Goal: Information Seeking & Learning: Check status

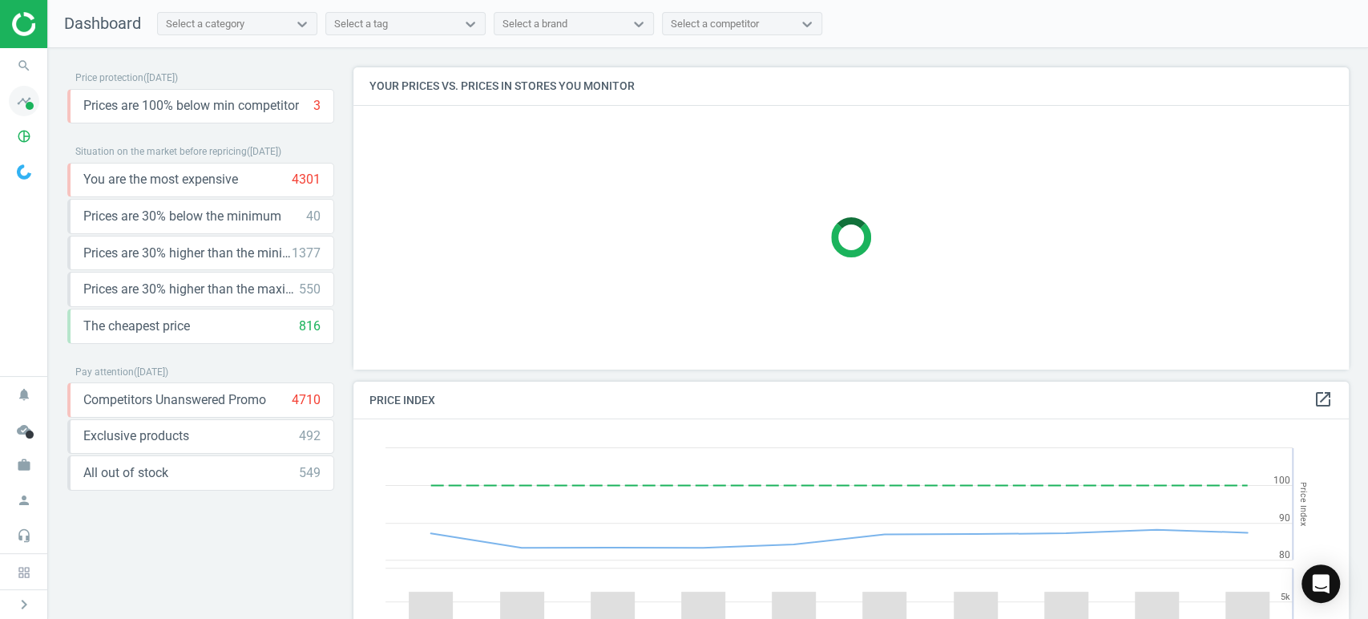
scroll to position [7, 8]
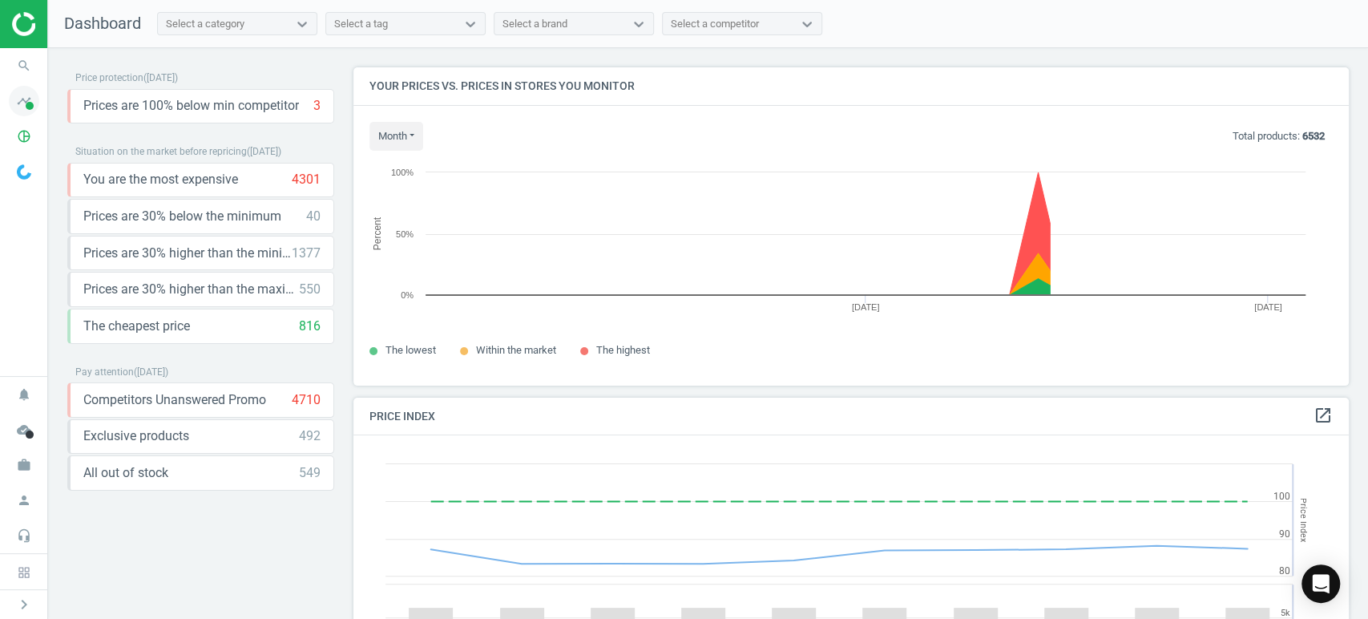
click at [21, 102] on icon "timeline" at bounding box center [24, 101] width 30 height 30
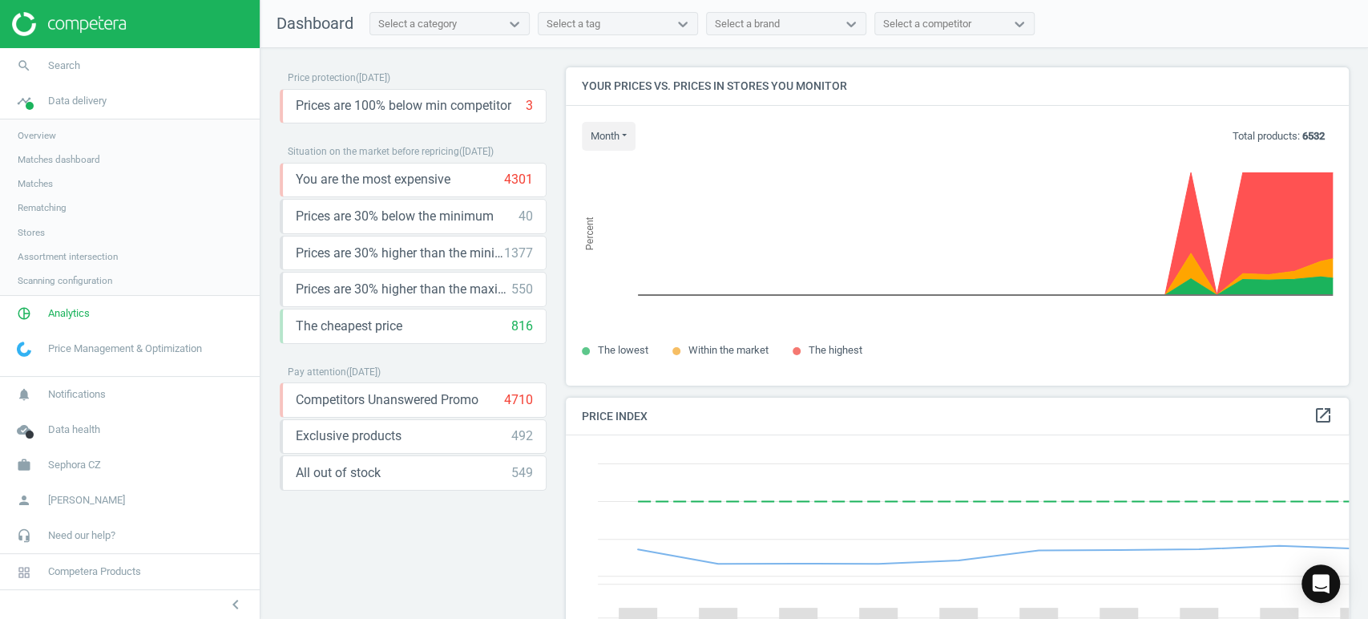
scroll to position [0, 0]
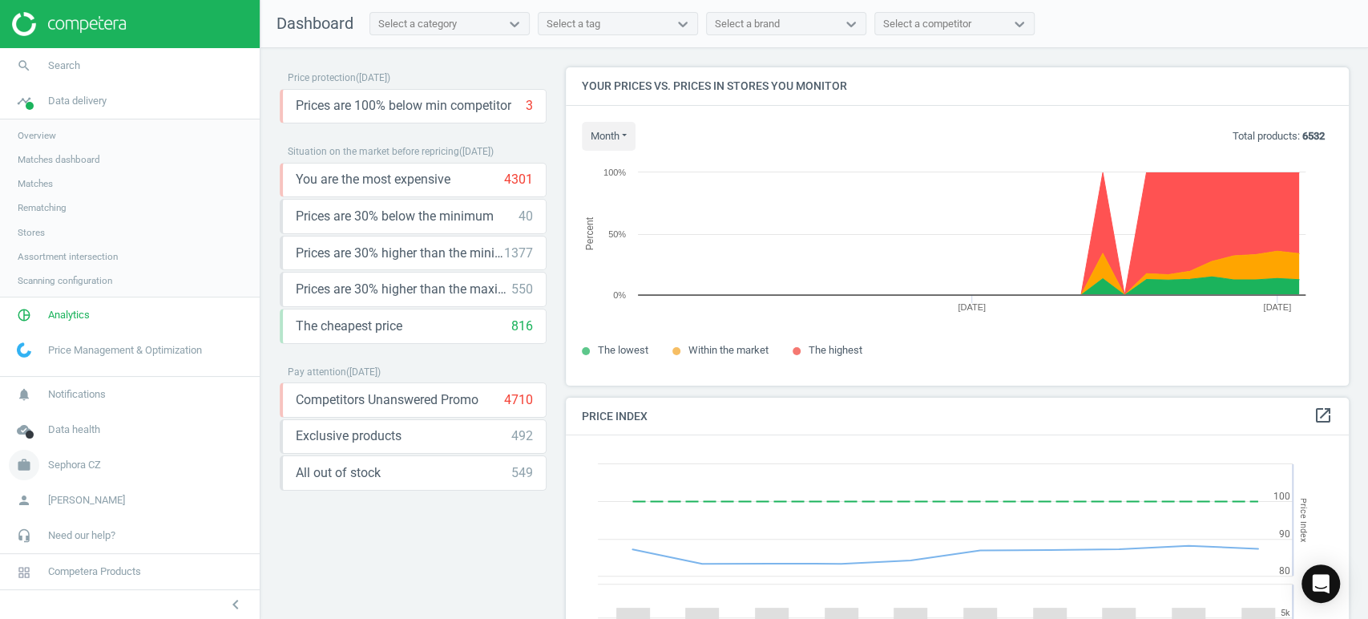
click at [90, 476] on link "work Sephora CZ" at bounding box center [130, 464] width 260 height 35
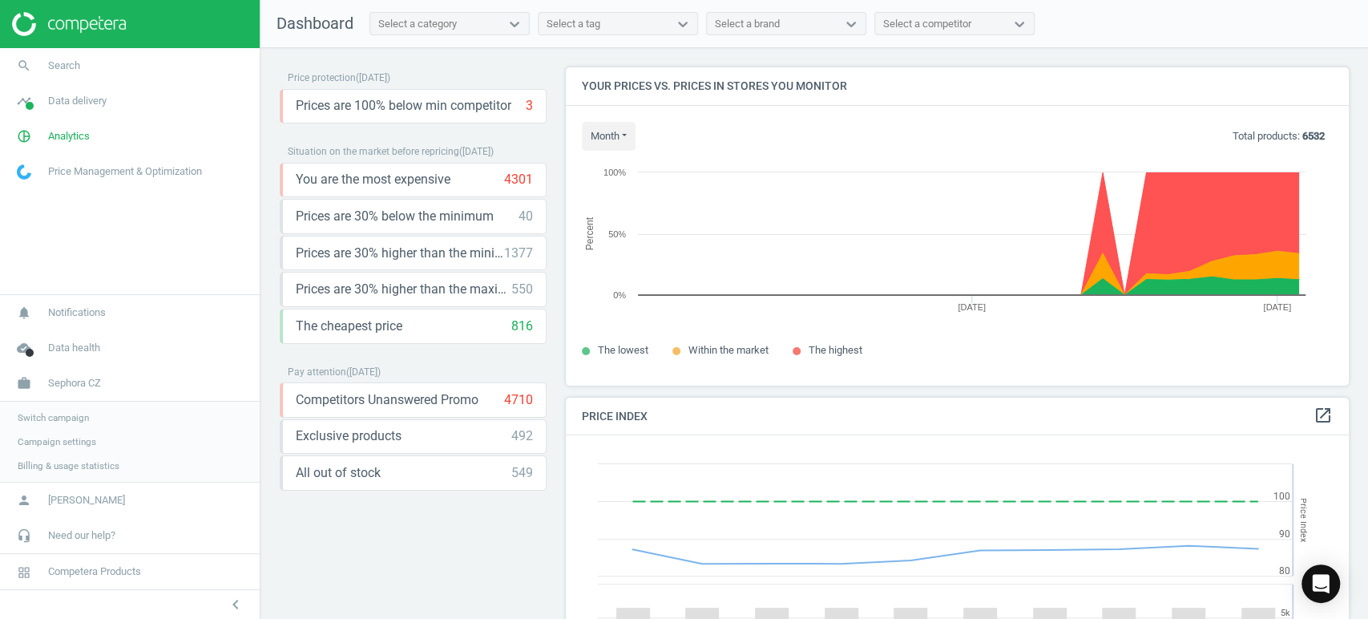
click at [80, 417] on span "Switch campaign" at bounding box center [53, 417] width 71 height 13
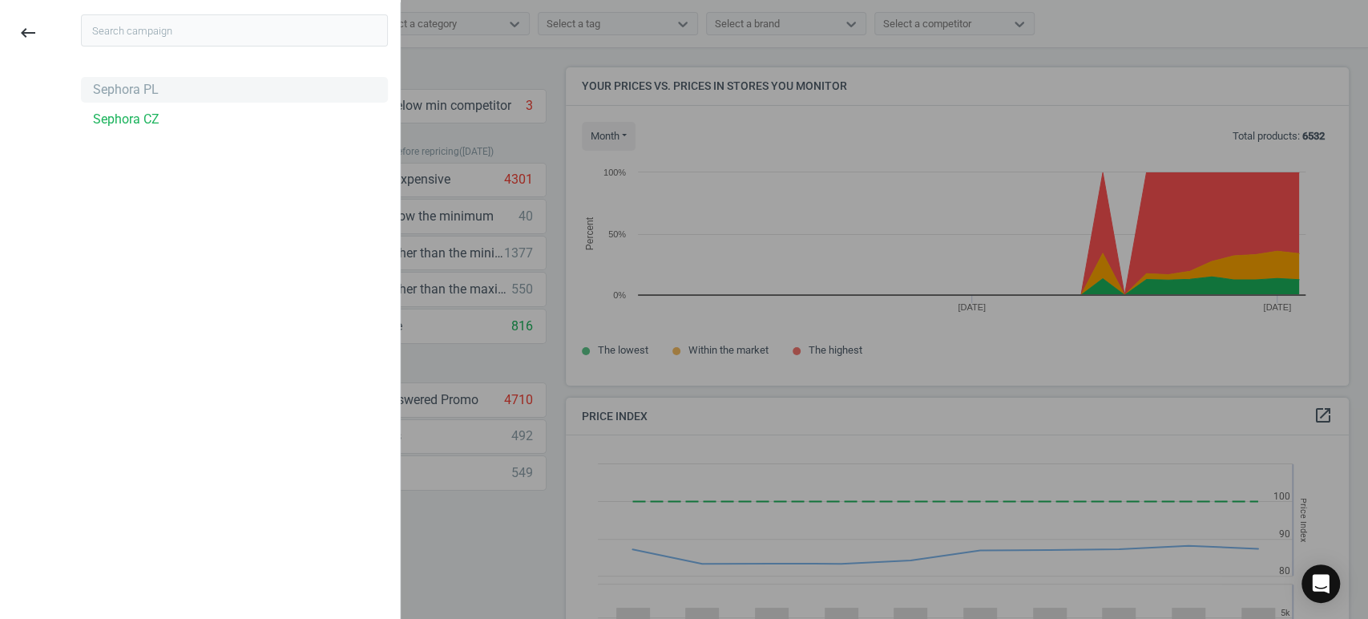
click at [117, 94] on div "Sephora PL" at bounding box center [126, 90] width 66 height 18
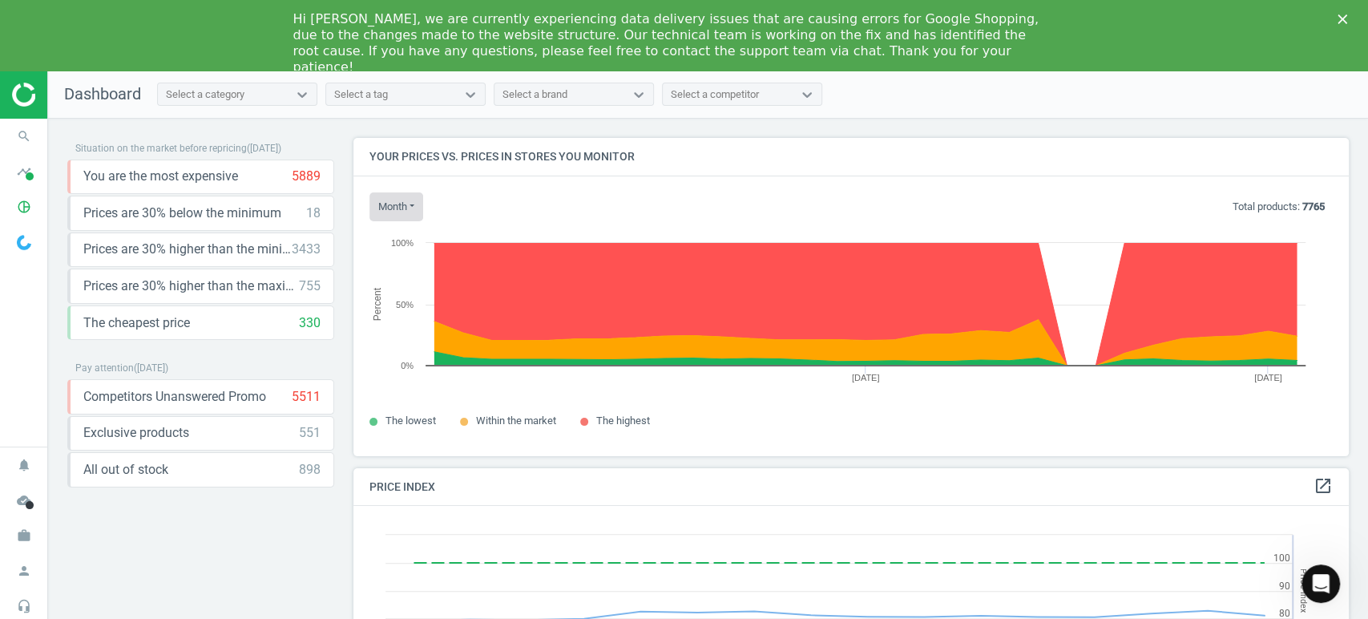
scroll to position [345, 1009]
click at [18, 135] on icon "search" at bounding box center [24, 136] width 30 height 30
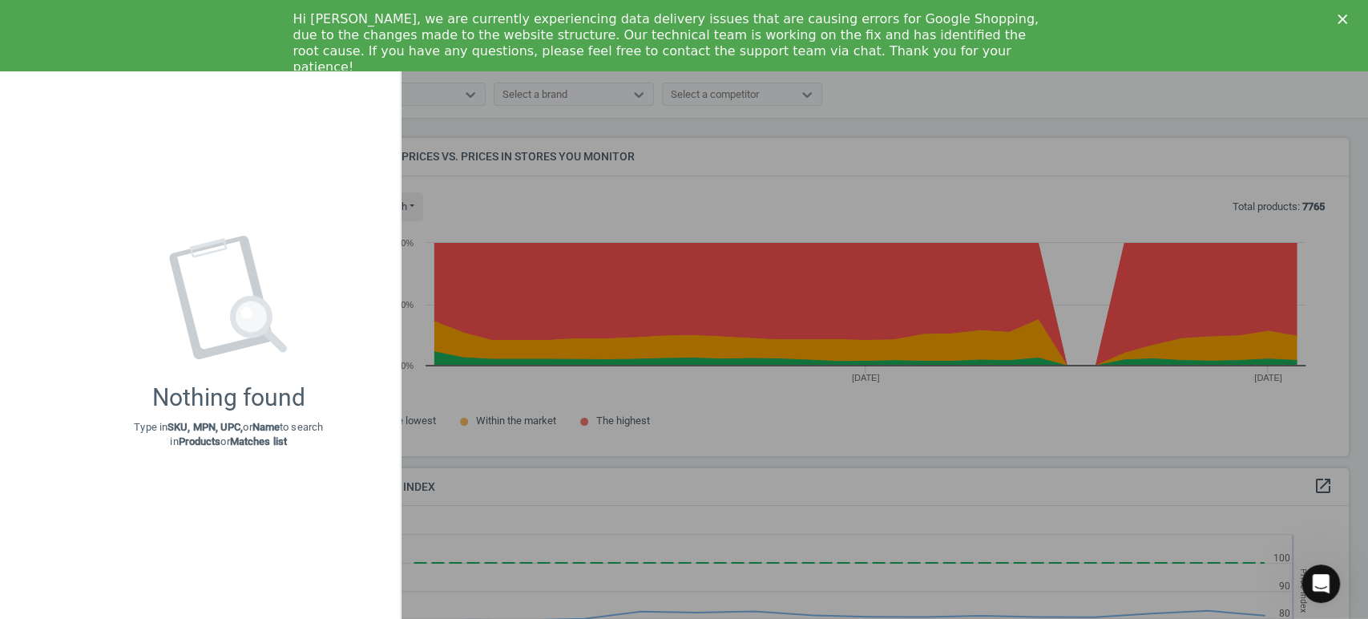
click at [144, 38] on div "Hi Paweł, we are currently experiencing data delivery issues that are causing e…" at bounding box center [684, 43] width 1368 height 74
click at [1339, 15] on polygon "Close" at bounding box center [1342, 19] width 10 height 10
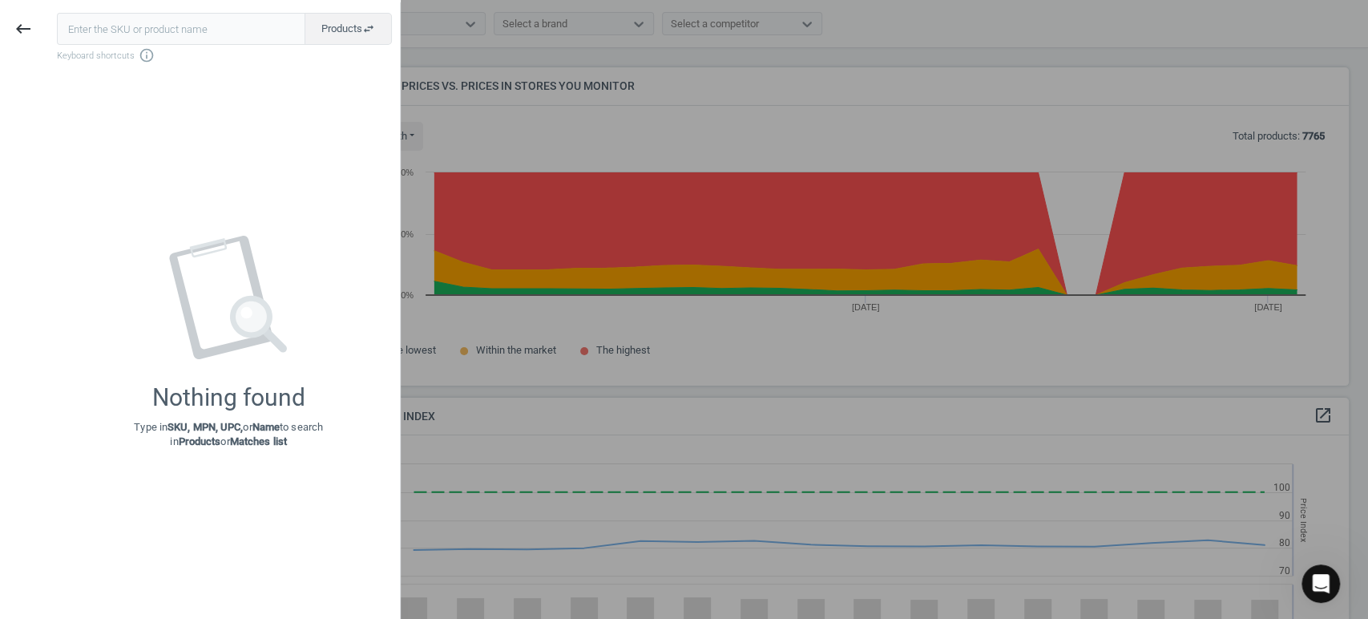
click at [610, 409] on div at bounding box center [684, 309] width 1368 height 619
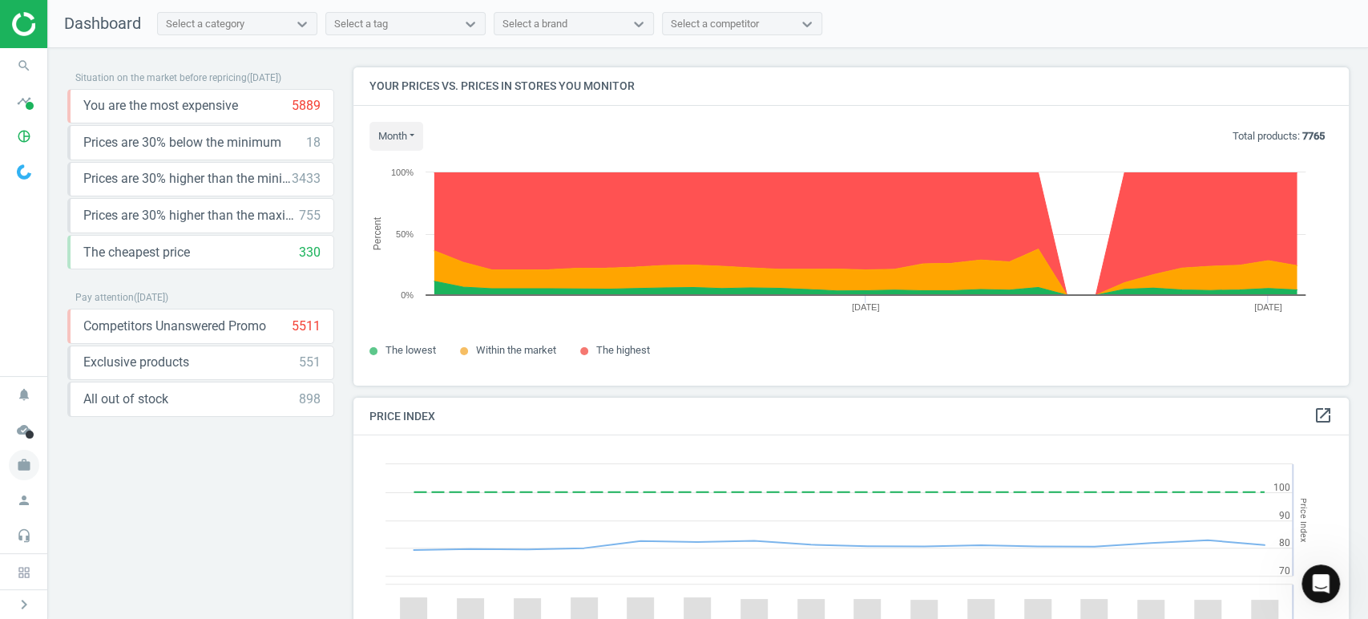
click at [18, 467] on icon "work" at bounding box center [24, 464] width 30 height 30
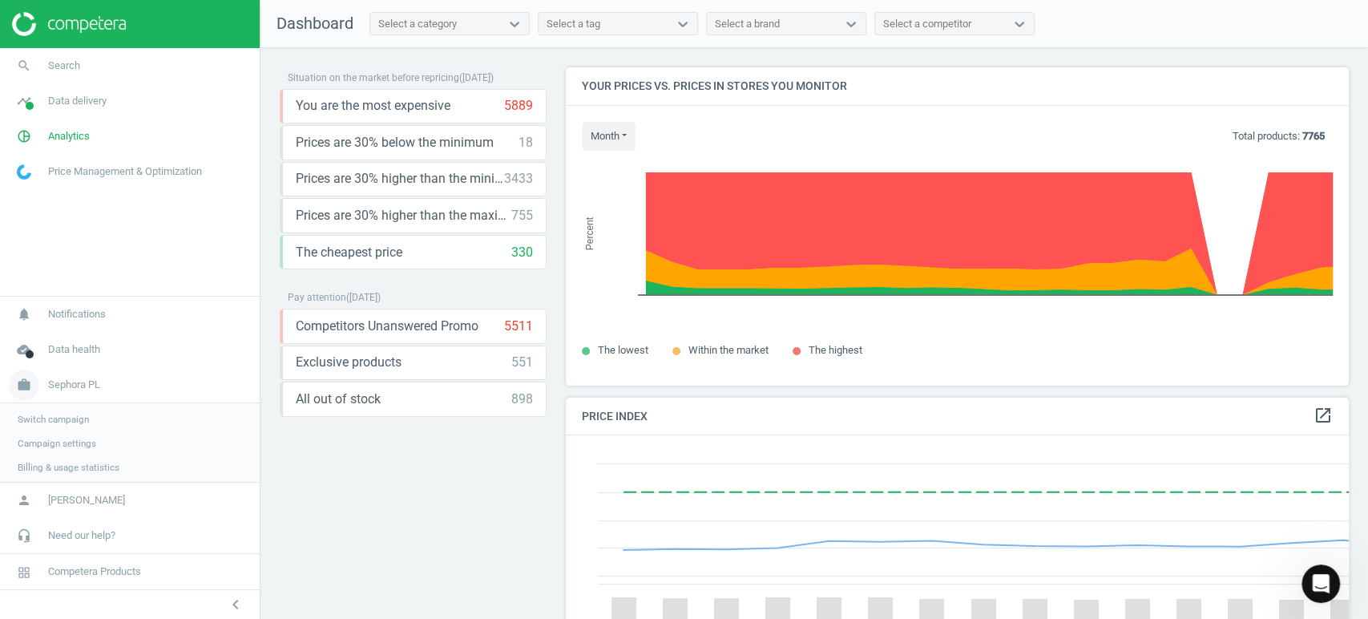
scroll to position [7, 8]
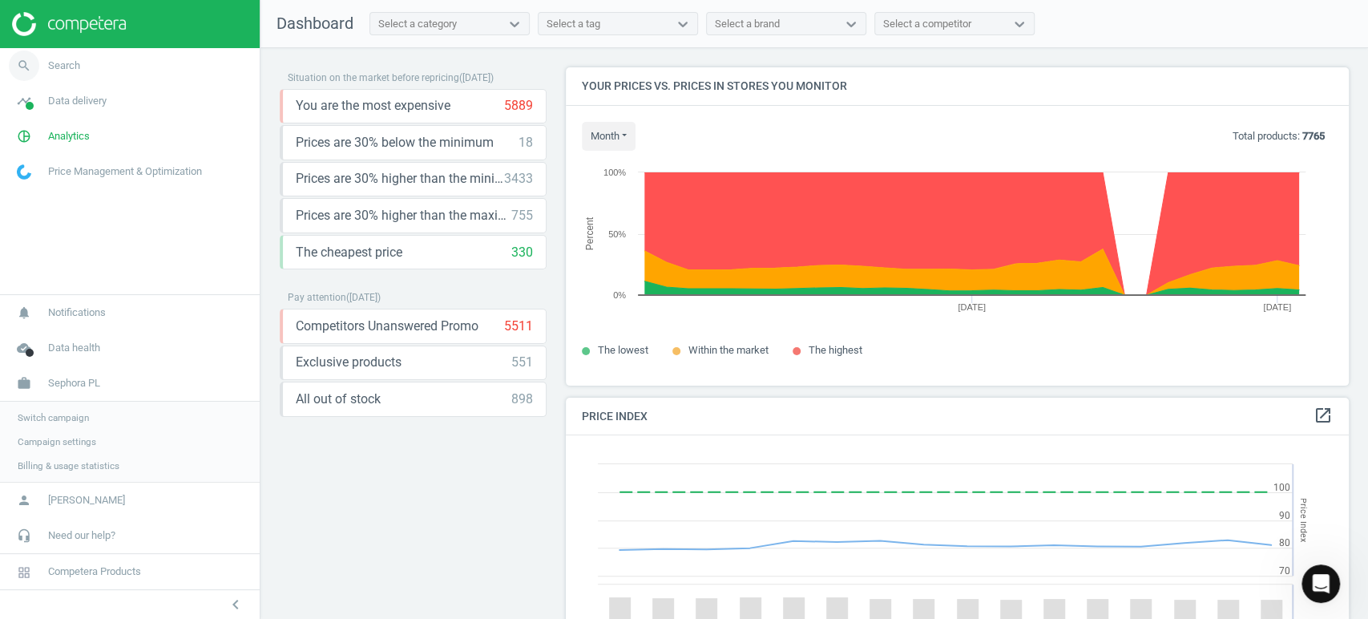
click at [22, 62] on icon "search" at bounding box center [24, 65] width 30 height 30
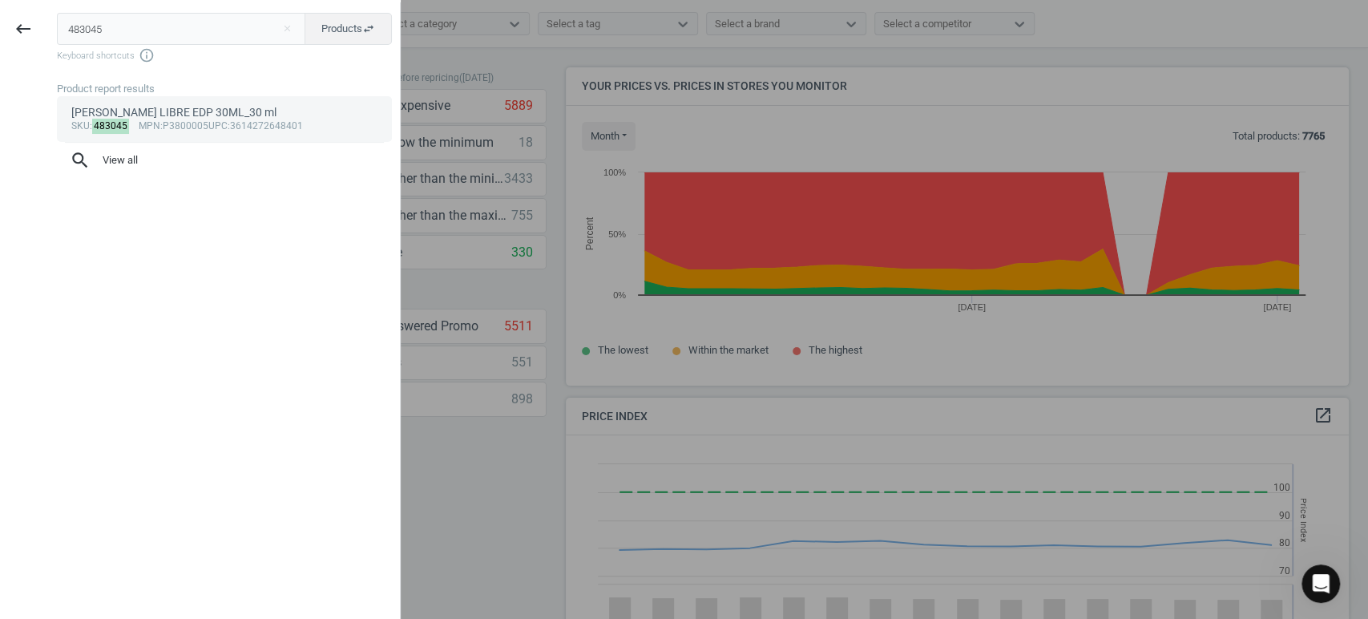
type input "483045"
click at [217, 115] on div "YVES ST LAURENT LIBRE EDP 30ML_30 ml" at bounding box center [224, 112] width 307 height 15
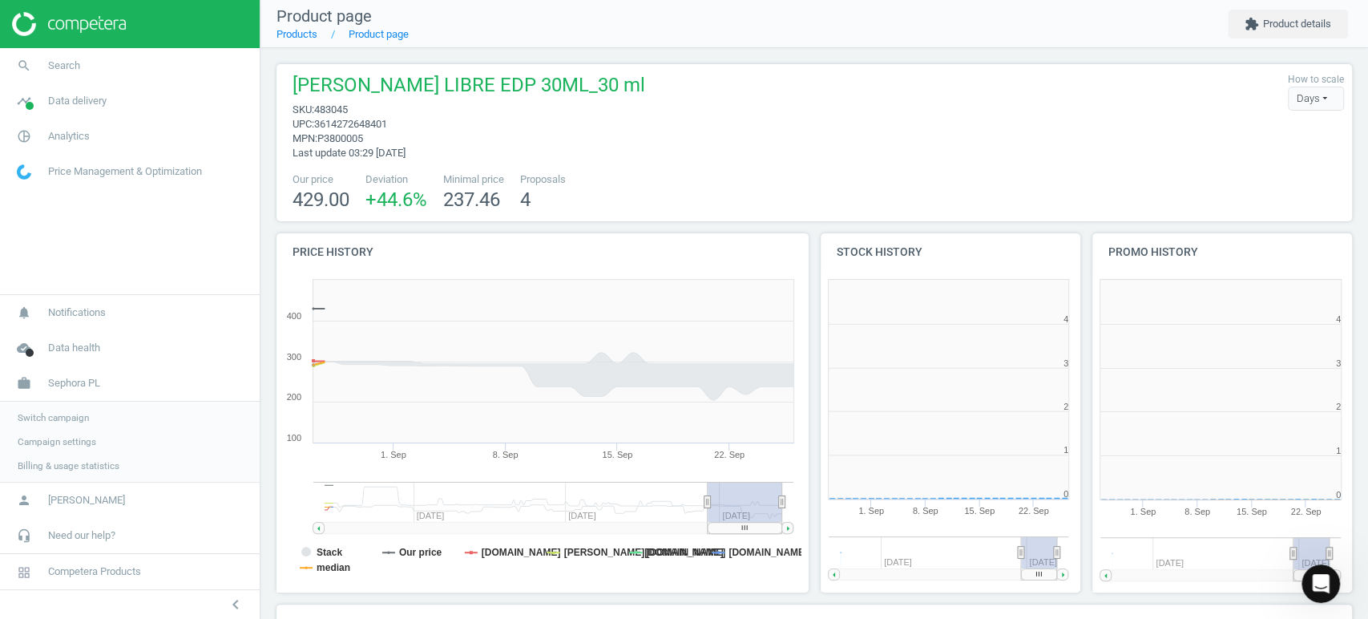
scroll to position [349, 284]
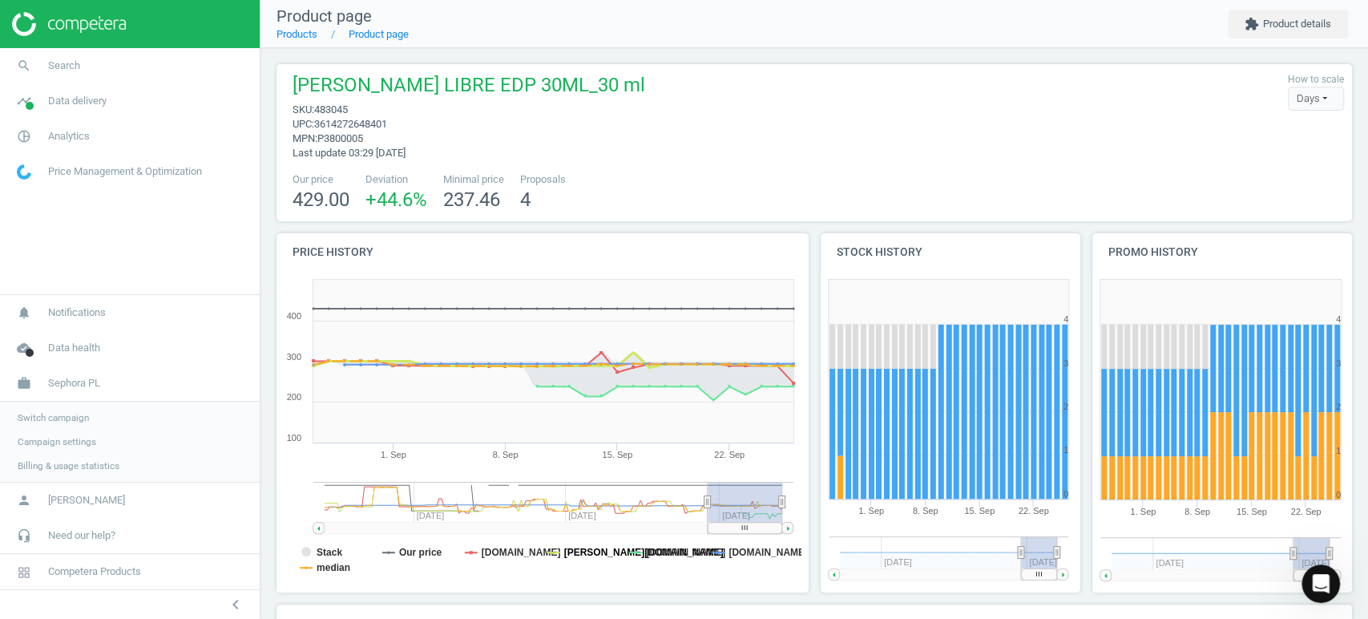
drag, startPoint x: 565, startPoint y: 550, endPoint x: 653, endPoint y: 557, distance: 88.4
click at [570, 550] on tspan "douglas.pl" at bounding box center [643, 551] width 159 height 11
click at [659, 556] on tspan "flaconi.pl" at bounding box center [685, 551] width 79 height 11
click at [735, 552] on tspan "lyko.com" at bounding box center [767, 551] width 79 height 11
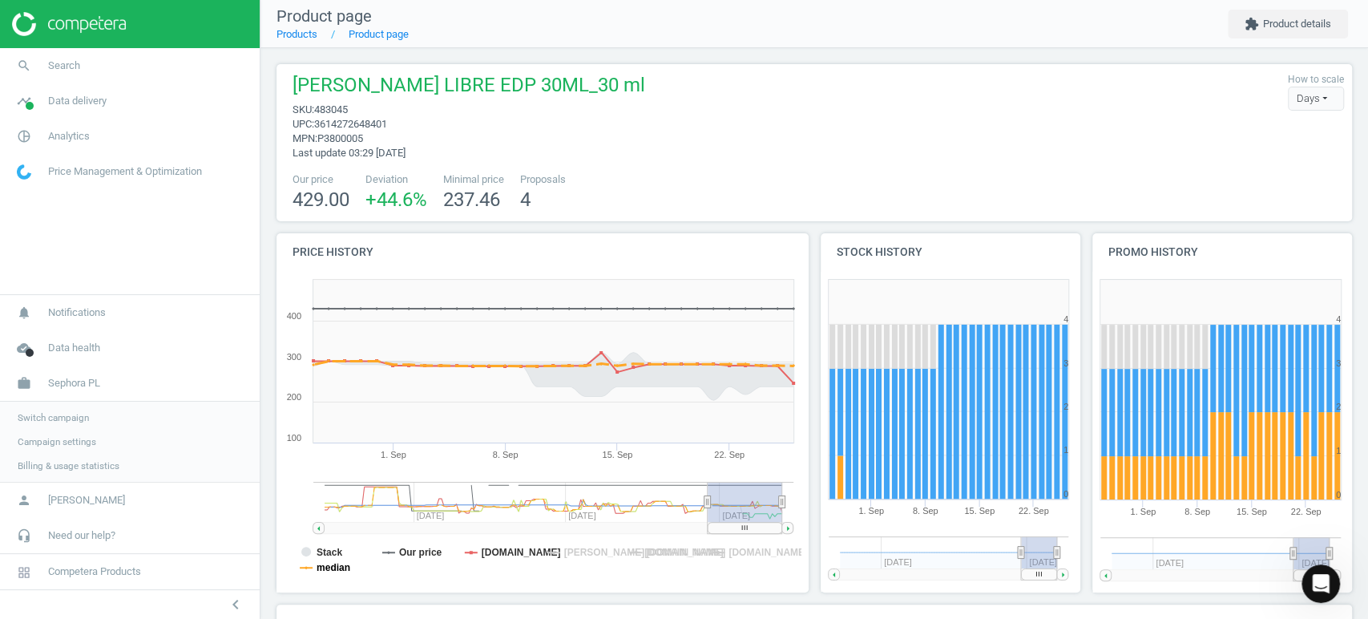
click at [339, 569] on tspan "median" at bounding box center [333, 567] width 34 height 11
click at [412, 550] on tspan "Our price" at bounding box center [420, 551] width 43 height 11
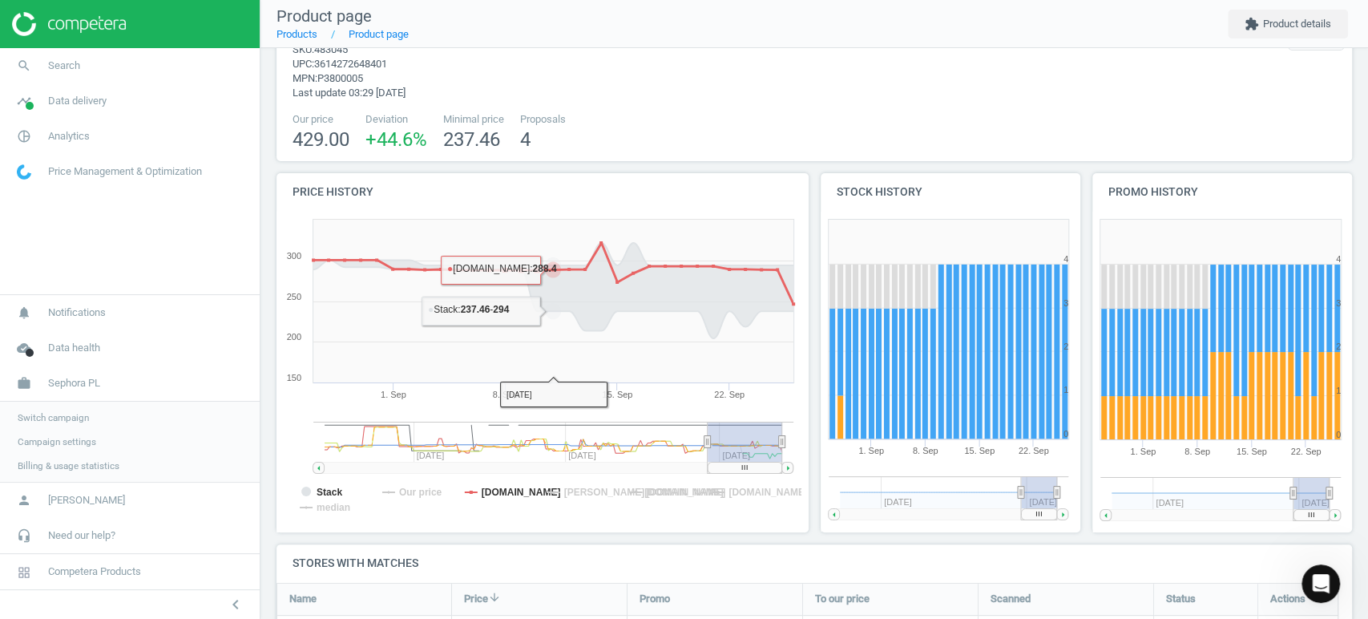
scroll to position [89, 0]
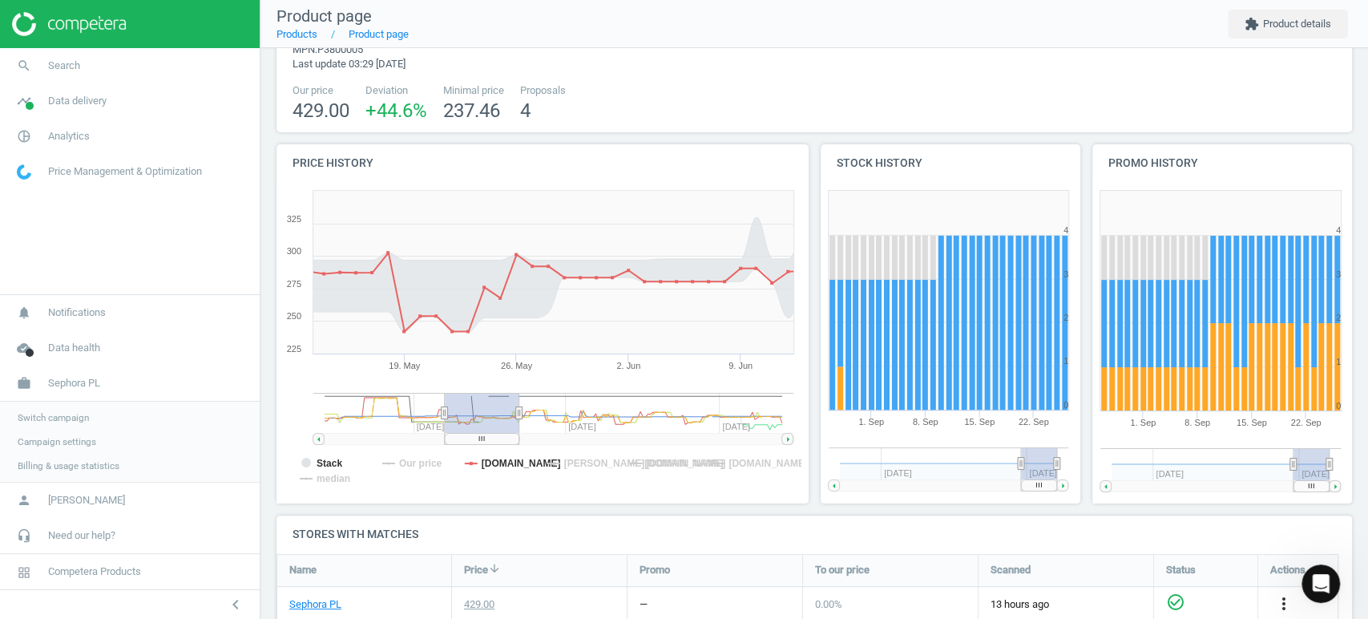
drag, startPoint x: 740, startPoint y: 439, endPoint x: 477, endPoint y: 435, distance: 262.8
click at [477, 435] on rect at bounding box center [482, 438] width 75 height 11
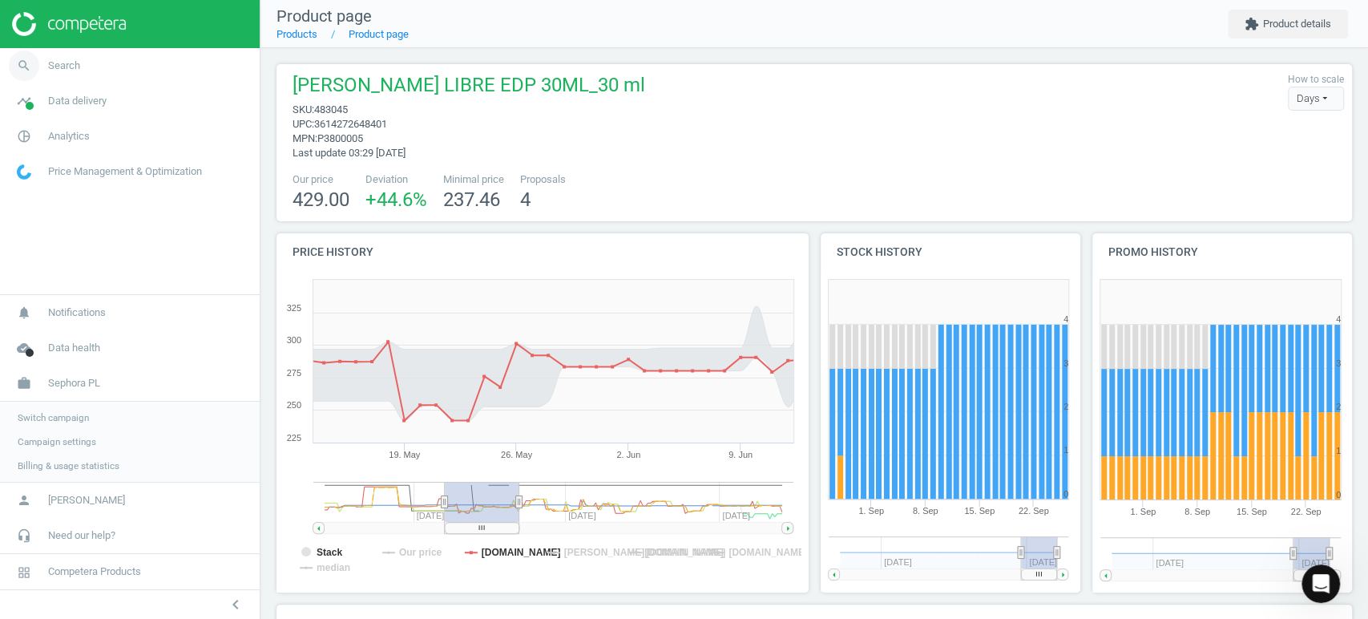
click at [91, 63] on link "search Search" at bounding box center [130, 65] width 260 height 35
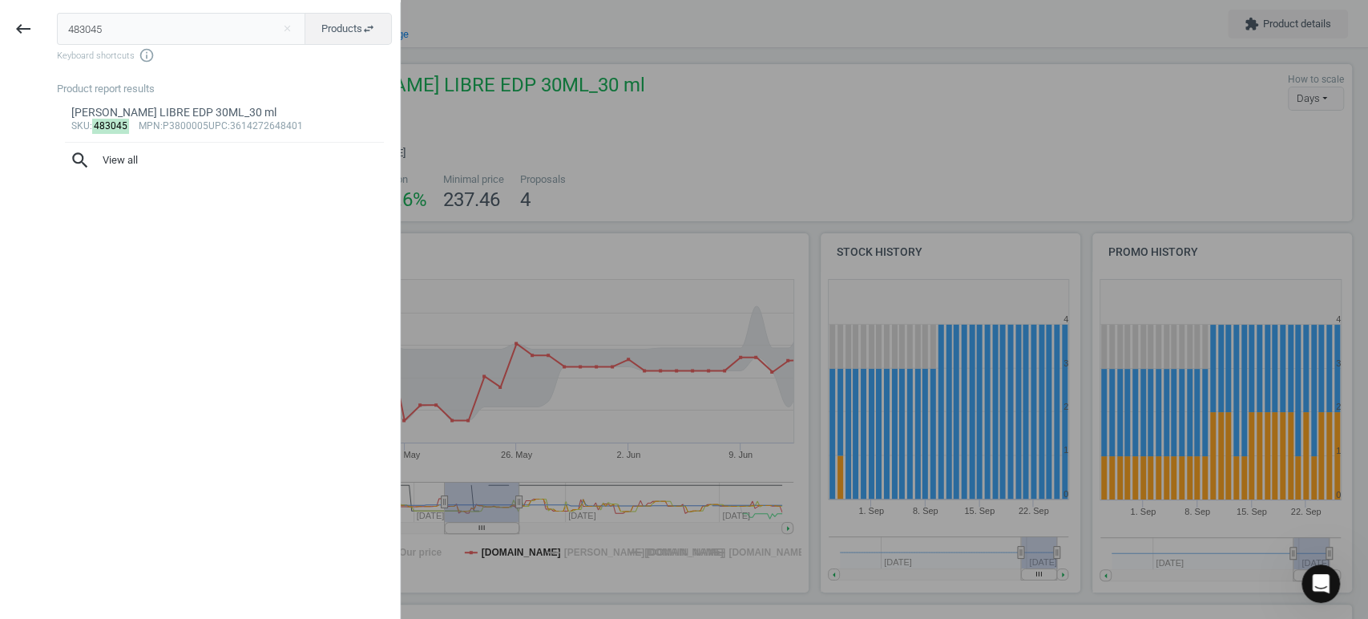
drag, startPoint x: 111, startPoint y: 26, endPoint x: 0, endPoint y: 11, distance: 111.6
click at [0, 14] on div "keyboard_backspace 483045 close Products swap_horiz Keyboard shortcuts info_out…" at bounding box center [200, 311] width 401 height 619
type input "275002"
click at [108, 122] on mark "275002" at bounding box center [111, 126] width 38 height 15
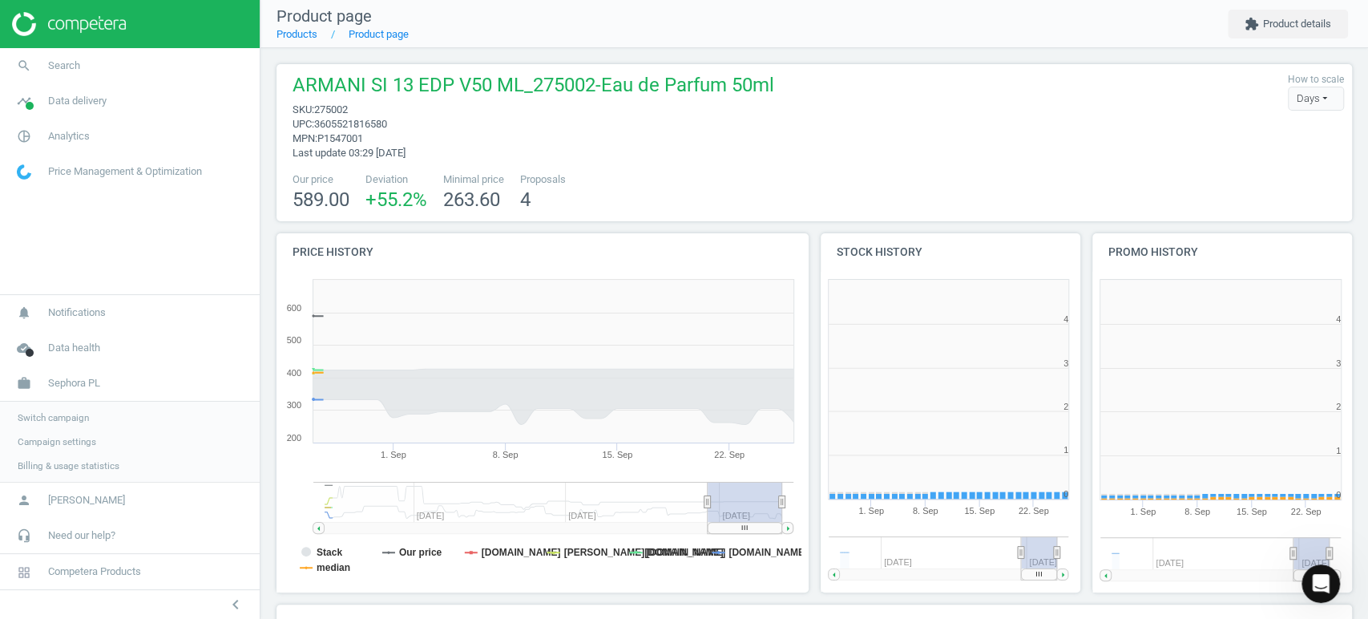
scroll to position [349, 284]
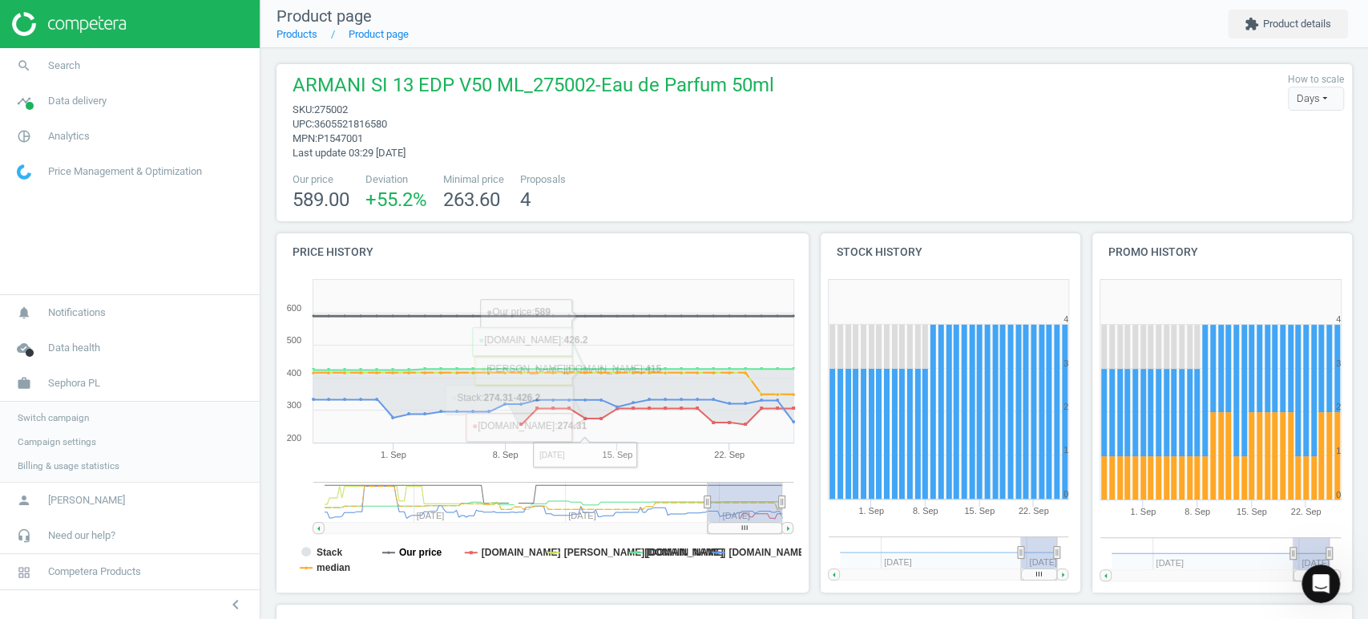
click at [429, 551] on tspan "Our price" at bounding box center [420, 551] width 43 height 11
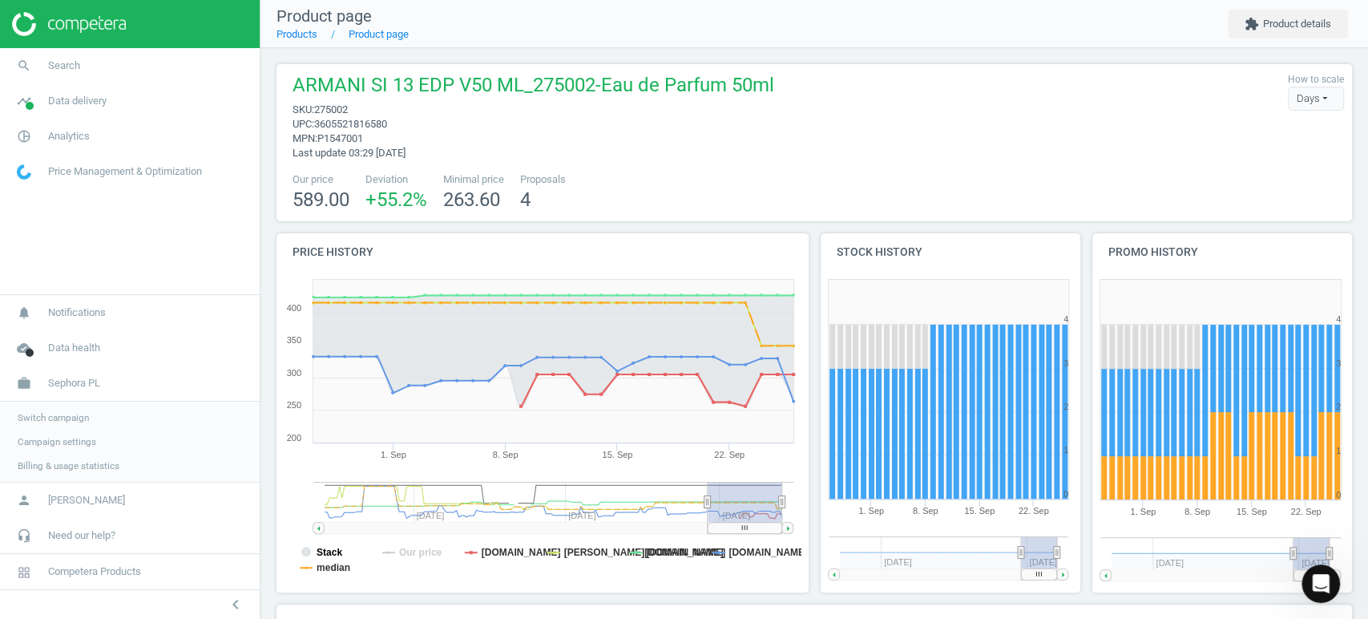
click at [321, 552] on tspan "Stack" at bounding box center [329, 551] width 26 height 11
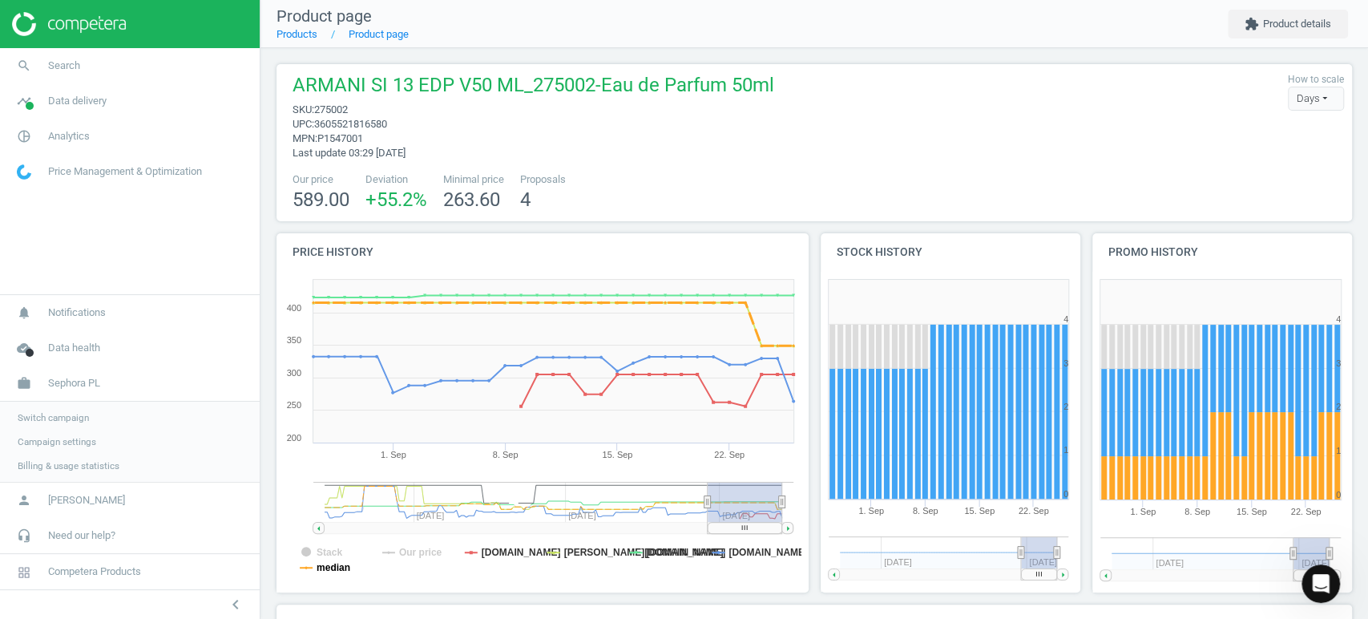
click at [333, 567] on tspan "median" at bounding box center [333, 567] width 34 height 11
click at [502, 551] on tspan "flaconi.pl" at bounding box center [521, 551] width 79 height 11
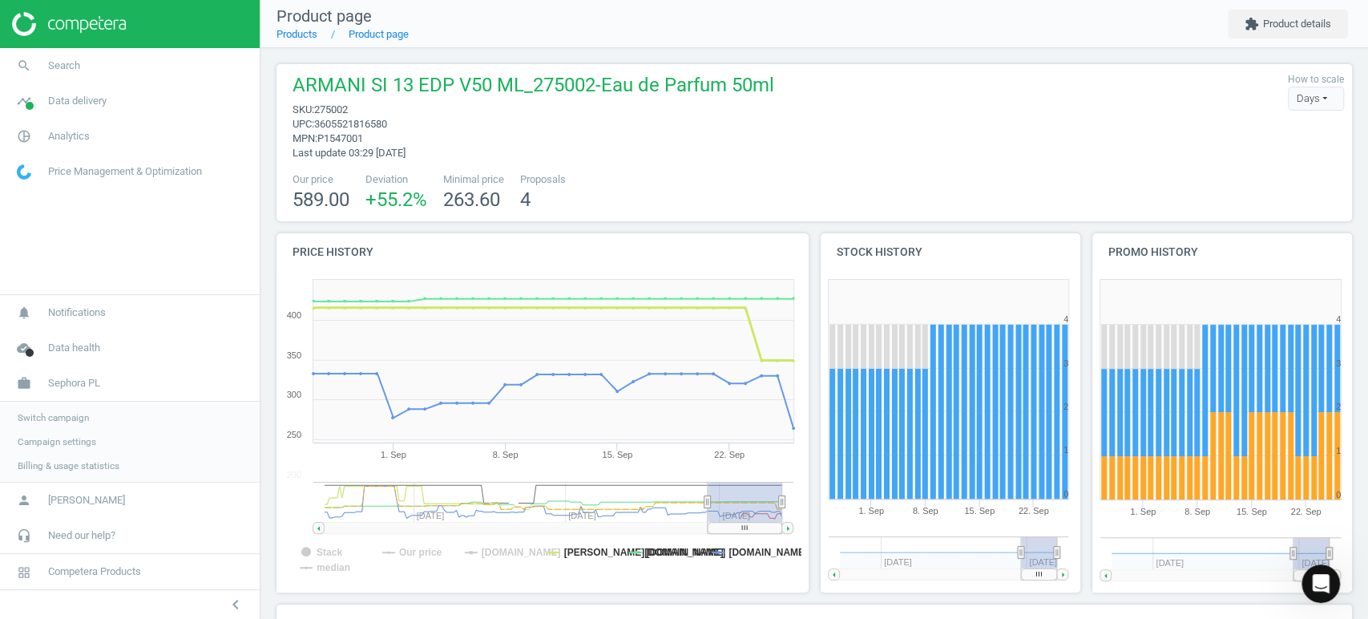
click at [575, 547] on tspan "douglas.pl" at bounding box center [643, 551] width 159 height 11
click at [660, 549] on tspan "lyko.com" at bounding box center [685, 551] width 79 height 11
